Goal: Information Seeking & Learning: Learn about a topic

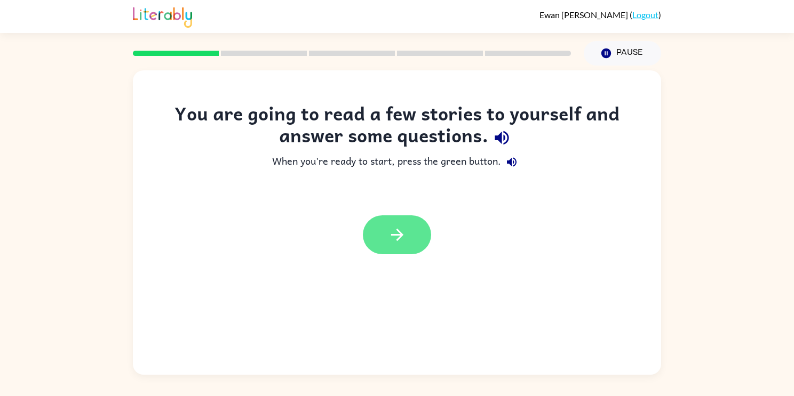
click at [384, 232] on button "button" at bounding box center [397, 235] width 68 height 39
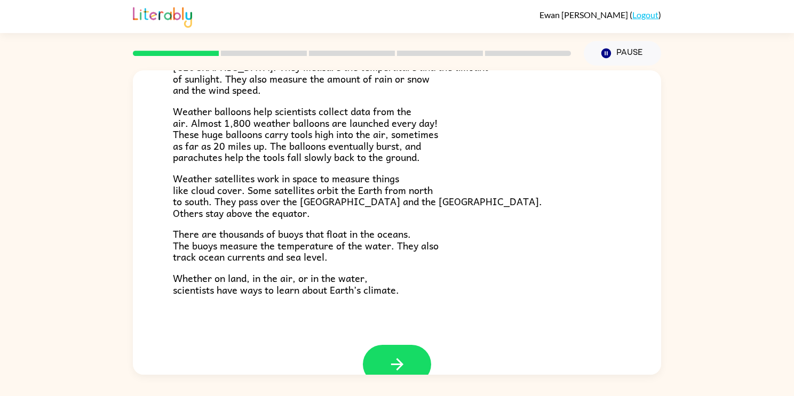
scroll to position [277, 0]
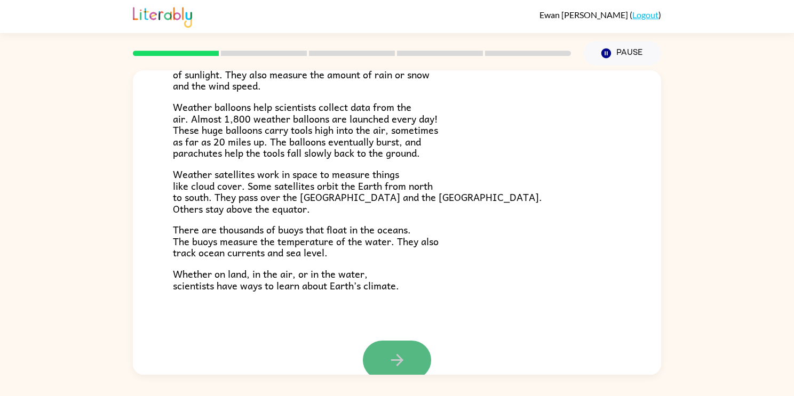
click at [410, 366] on button "button" at bounding box center [397, 360] width 68 height 39
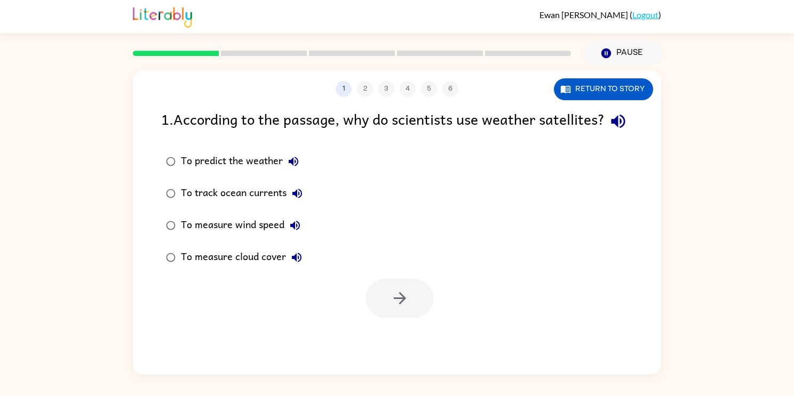
click at [609, 131] on icon "button" at bounding box center [618, 121] width 19 height 19
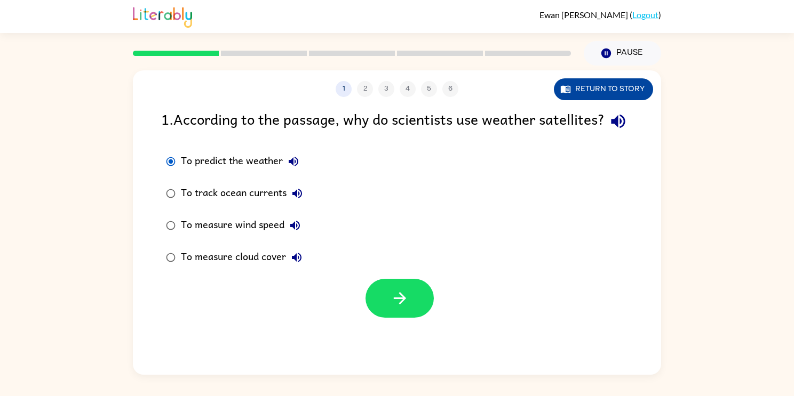
click at [593, 92] on button "Return to story" at bounding box center [603, 89] width 99 height 22
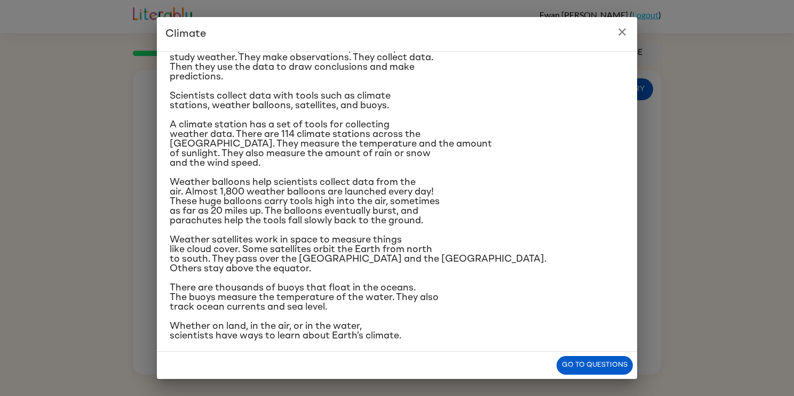
scroll to position [101, 0]
click at [597, 369] on button "Go to questions" at bounding box center [595, 365] width 76 height 19
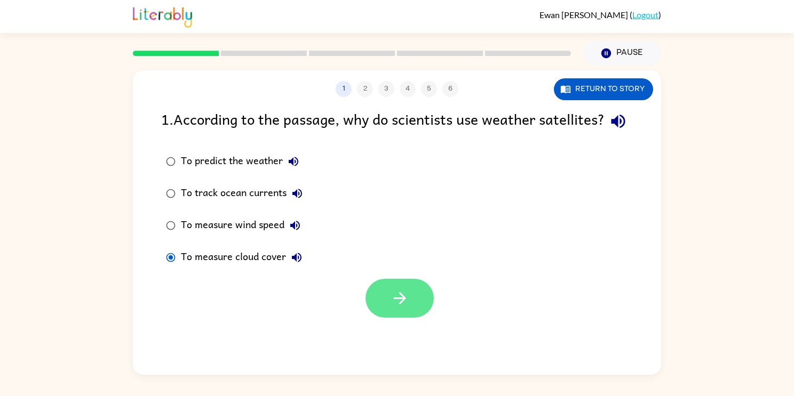
click at [418, 318] on button "button" at bounding box center [400, 298] width 68 height 39
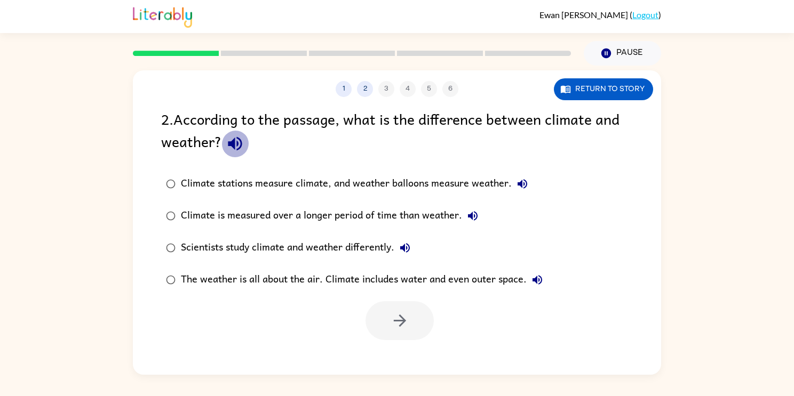
click at [242, 143] on icon "button" at bounding box center [235, 143] width 19 height 19
click at [237, 150] on icon "button" at bounding box center [235, 144] width 14 height 14
click at [235, 146] on icon "button" at bounding box center [235, 143] width 19 height 19
click at [410, 306] on button "button" at bounding box center [400, 320] width 68 height 39
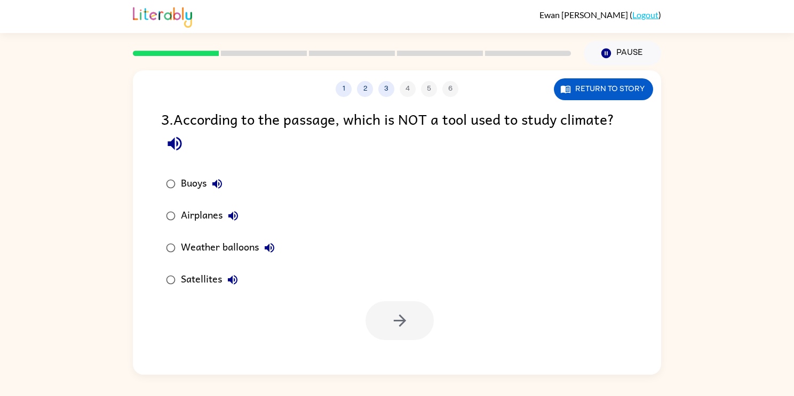
click at [168, 146] on icon "button" at bounding box center [175, 144] width 14 height 14
click at [393, 297] on div at bounding box center [397, 318] width 528 height 44
click at [421, 332] on button "button" at bounding box center [400, 320] width 68 height 39
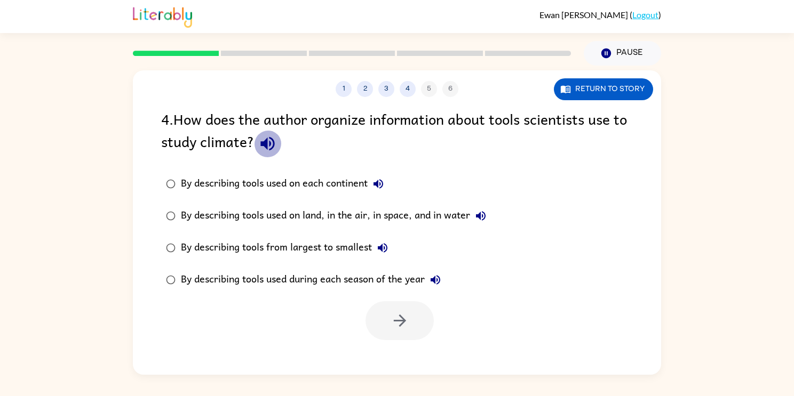
click at [267, 149] on icon "button" at bounding box center [267, 143] width 19 height 19
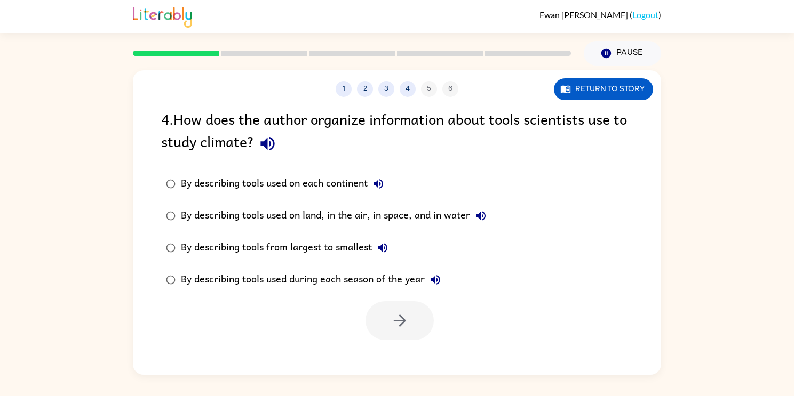
click at [182, 217] on div "By describing tools used on land, in the air, in space, and in water" at bounding box center [336, 215] width 311 height 21
click at [417, 322] on button "button" at bounding box center [400, 320] width 68 height 39
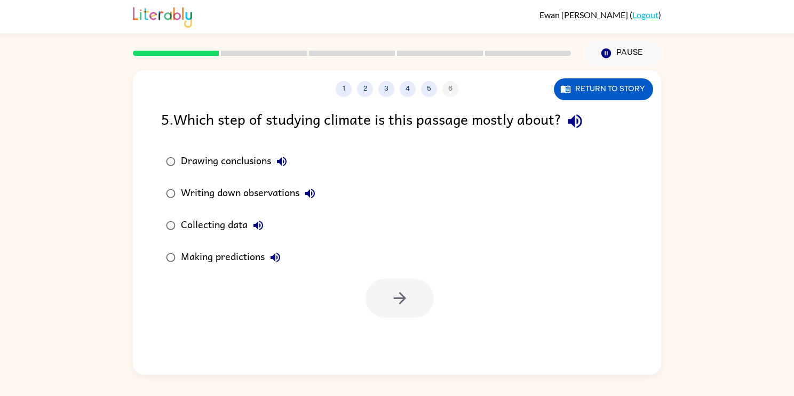
click at [574, 124] on icon "button" at bounding box center [575, 121] width 19 height 19
click at [418, 308] on button "button" at bounding box center [400, 298] width 68 height 39
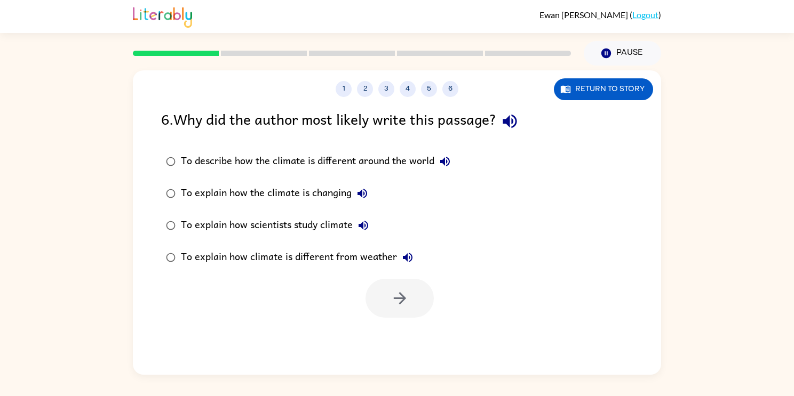
click at [517, 123] on icon "button" at bounding box center [510, 122] width 14 height 14
click at [239, 229] on div "To explain how scientists study climate" at bounding box center [277, 225] width 193 height 21
click at [389, 306] on button "button" at bounding box center [400, 298] width 68 height 39
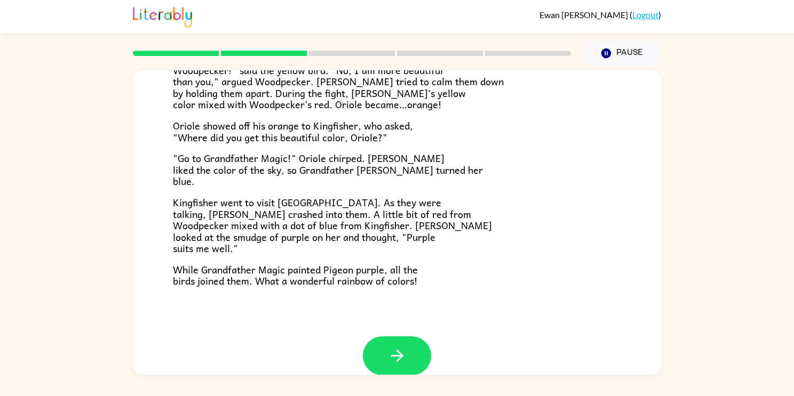
scroll to position [275, 0]
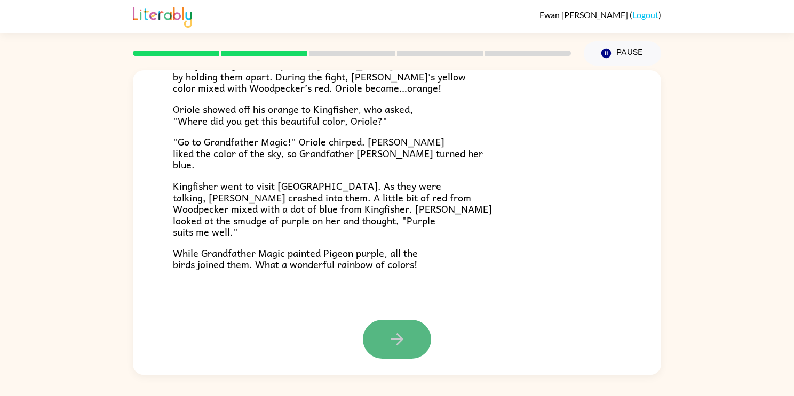
click at [402, 353] on button "button" at bounding box center [397, 339] width 68 height 39
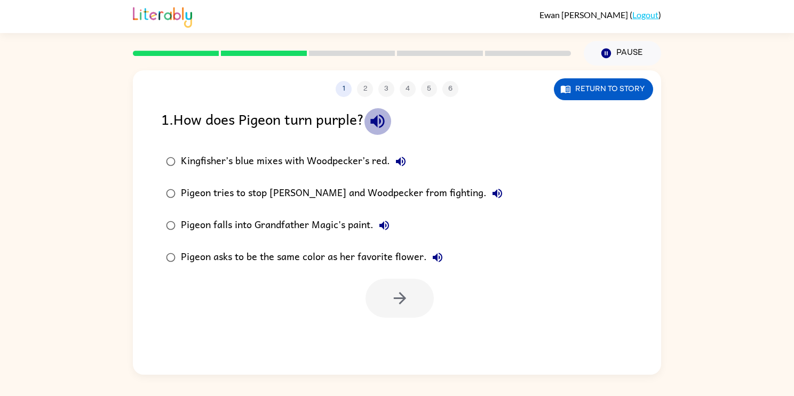
click at [386, 118] on icon "button" at bounding box center [377, 121] width 19 height 19
click at [193, 159] on div "Kingfisher’s blue mixes with Woodpecker’s red." at bounding box center [296, 161] width 231 height 21
click at [403, 315] on button "button" at bounding box center [400, 298] width 68 height 39
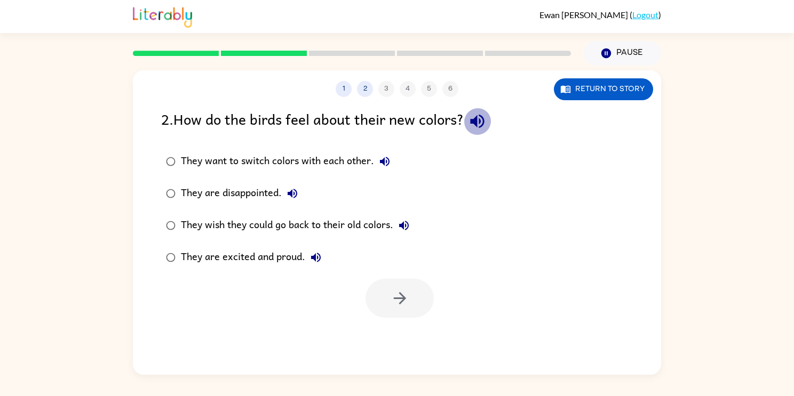
click at [487, 126] on icon "button" at bounding box center [477, 121] width 19 height 19
click at [207, 258] on div "They are excited and proud." at bounding box center [254, 257] width 146 height 21
click at [391, 301] on icon "button" at bounding box center [400, 298] width 19 height 19
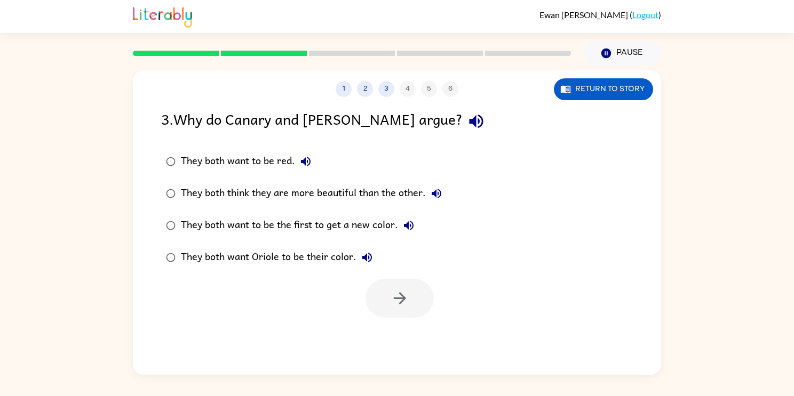
click at [469, 125] on icon "button" at bounding box center [476, 122] width 14 height 14
click at [435, 195] on icon "button" at bounding box center [437, 194] width 10 height 10
click at [237, 188] on div "They both think they are more beautiful than the other." at bounding box center [314, 193] width 266 height 21
click at [394, 290] on icon "button" at bounding box center [400, 298] width 19 height 19
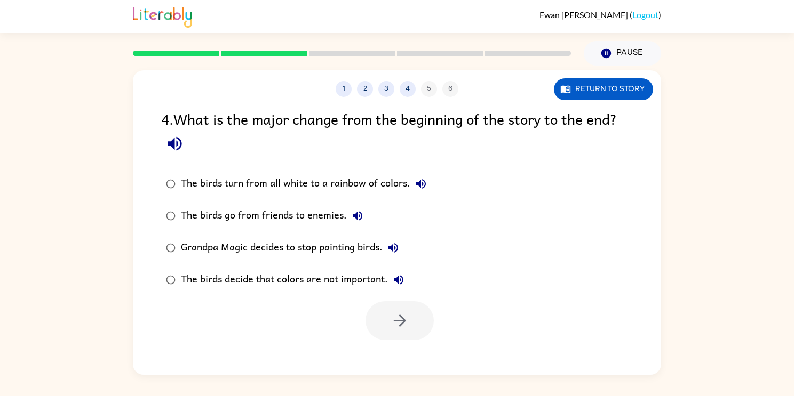
click at [173, 136] on icon "button" at bounding box center [174, 143] width 19 height 19
click at [314, 184] on div "The birds turn from all white to a rainbow of colors." at bounding box center [306, 183] width 251 height 21
click at [420, 317] on button "button" at bounding box center [400, 320] width 68 height 39
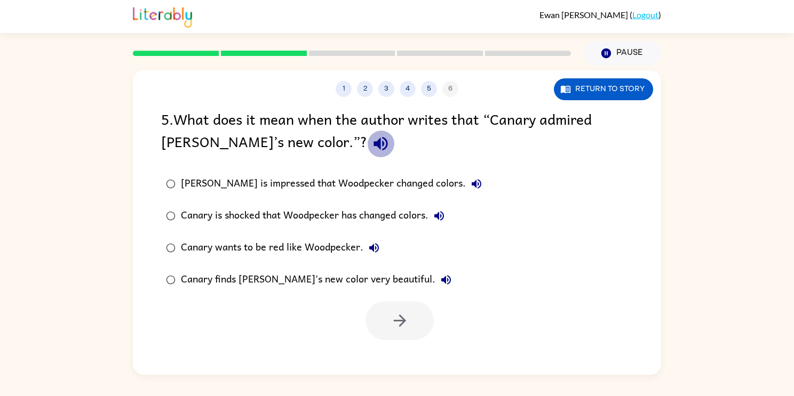
click at [371, 140] on icon "button" at bounding box center [380, 143] width 19 height 19
click at [404, 224] on div "Canary is shocked that Woodpecker has changed colors." at bounding box center [315, 215] width 269 height 21
click at [397, 313] on icon "button" at bounding box center [400, 321] width 19 height 19
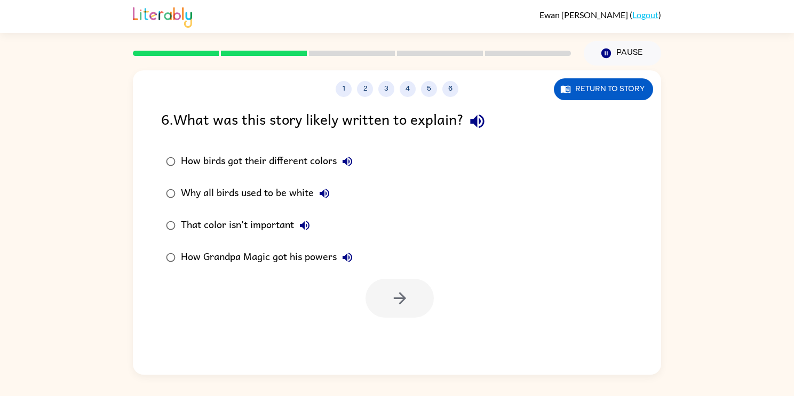
click at [486, 120] on icon "button" at bounding box center [477, 121] width 19 height 19
click at [284, 168] on div "How birds got their different colors" at bounding box center [269, 161] width 177 height 21
click at [420, 302] on button "button" at bounding box center [400, 298] width 68 height 39
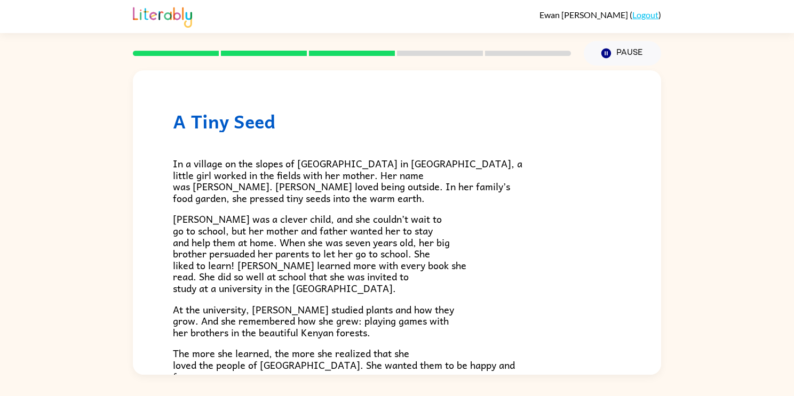
click at [35, 395] on div "[PERSON_NAME] ( Logout ) Pause Pause A Tiny Seed In a village on the slopes of …" at bounding box center [397, 198] width 794 height 396
click at [133, 22] on link at bounding box center [162, 25] width 59 height 6
